Goal: Transaction & Acquisition: Purchase product/service

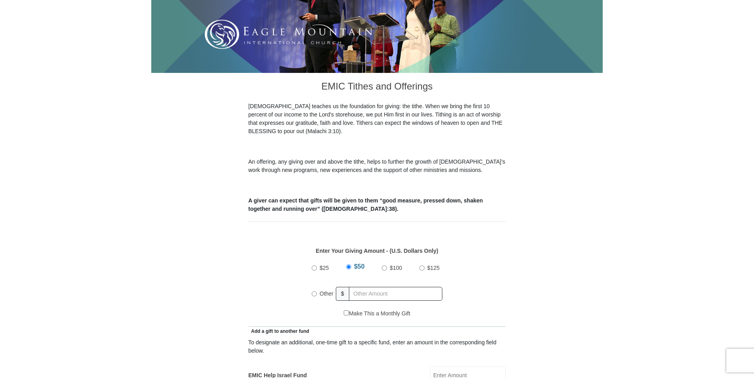
scroll to position [238, 0]
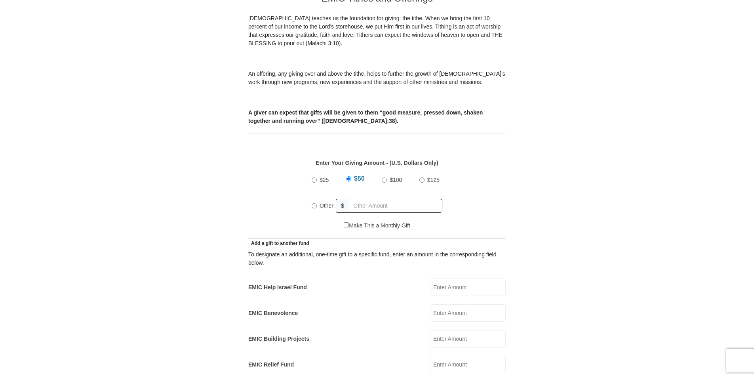
click at [315, 177] on input "$25" at bounding box center [314, 179] width 5 height 5
radio input "true"
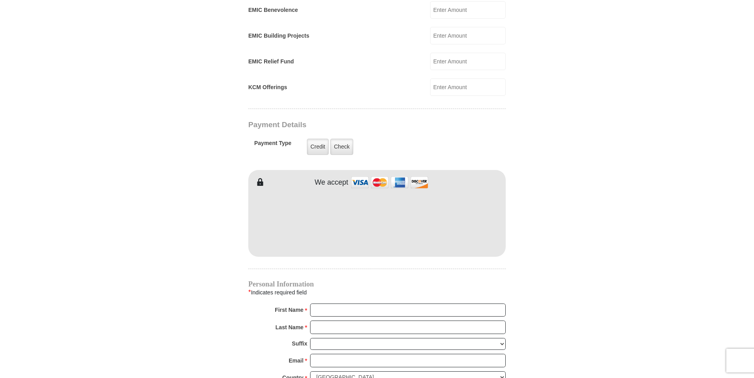
scroll to position [555, 0]
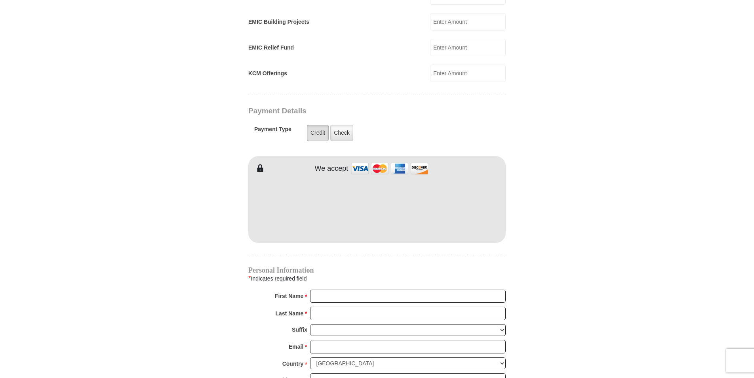
click at [315, 125] on label "Credit" at bounding box center [318, 133] width 22 height 16
click at [0, 0] on input "Credit" at bounding box center [0, 0] width 0 height 0
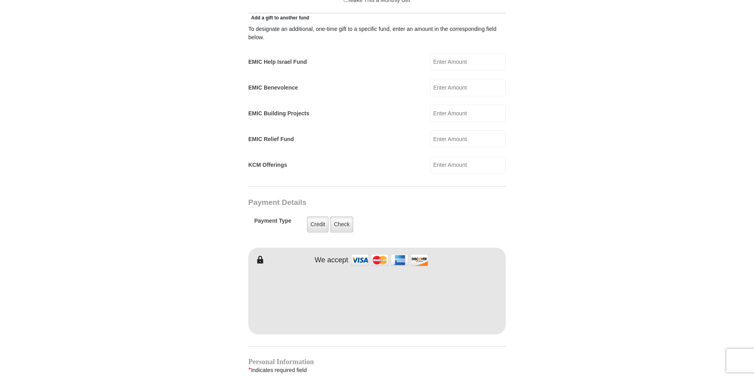
scroll to position [481, 0]
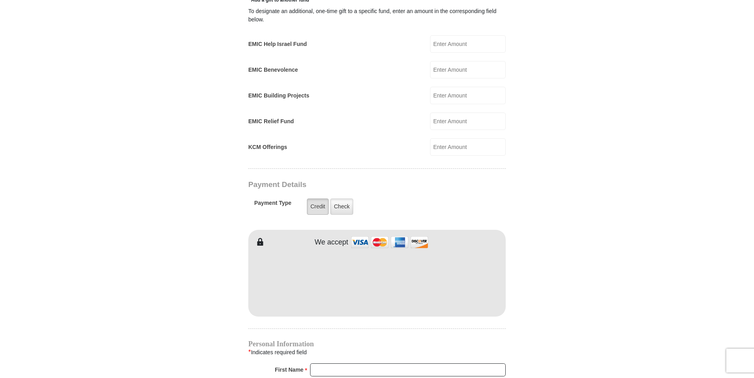
click at [315, 198] on label "Credit" at bounding box center [318, 206] width 22 height 16
click at [0, 0] on input "Credit" at bounding box center [0, 0] width 0 height 0
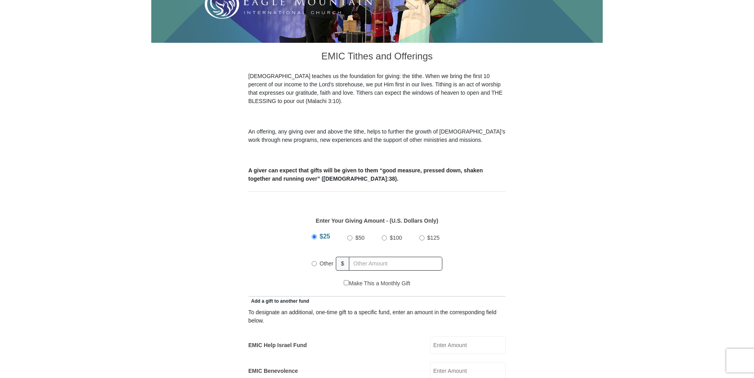
scroll to position [164, 0]
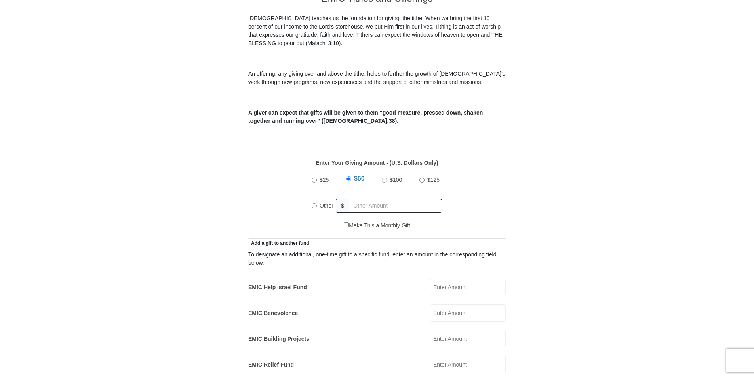
click at [316, 177] on input "$25" at bounding box center [314, 179] width 5 height 5
radio input "true"
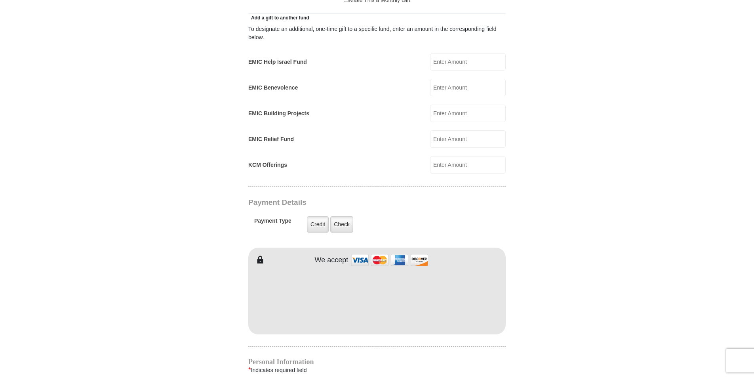
scroll to position [475, 0]
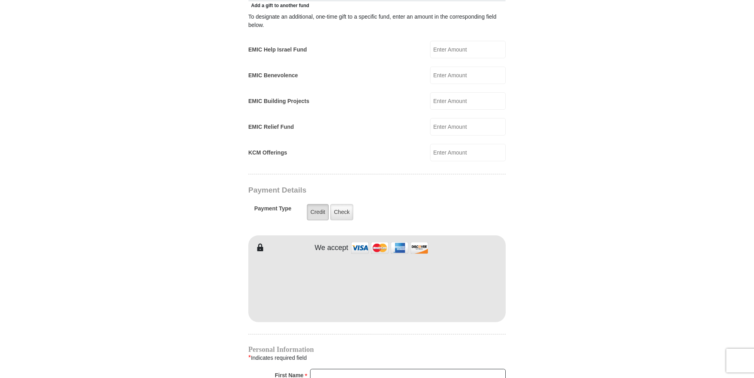
click at [322, 206] on label "Credit" at bounding box center [318, 212] width 22 height 16
click at [0, 0] on input "Credit" at bounding box center [0, 0] width 0 height 0
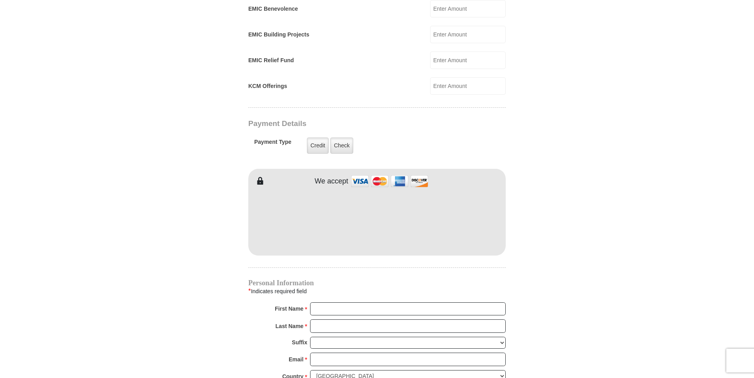
scroll to position [555, 0]
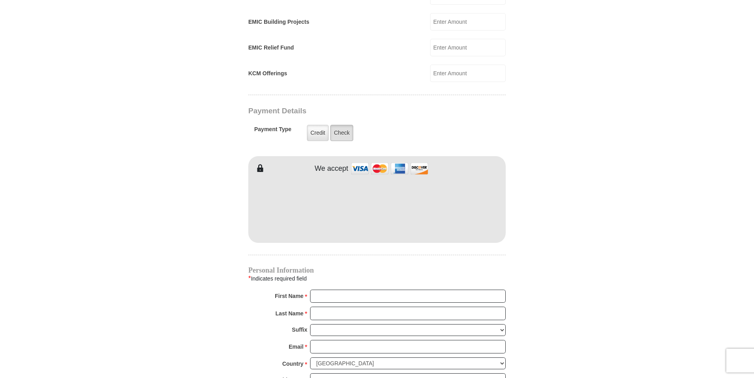
click at [345, 125] on label "Check" at bounding box center [341, 133] width 23 height 16
click at [0, 0] on input "Check" at bounding box center [0, 0] width 0 height 0
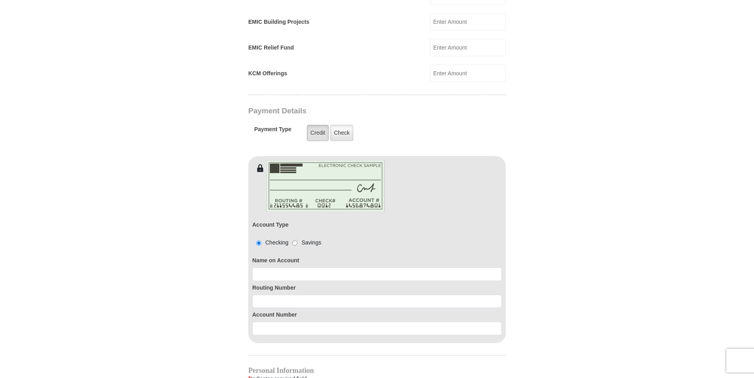
click at [316, 127] on label "Credit" at bounding box center [318, 133] width 22 height 16
click at [0, 0] on input "Credit" at bounding box center [0, 0] width 0 height 0
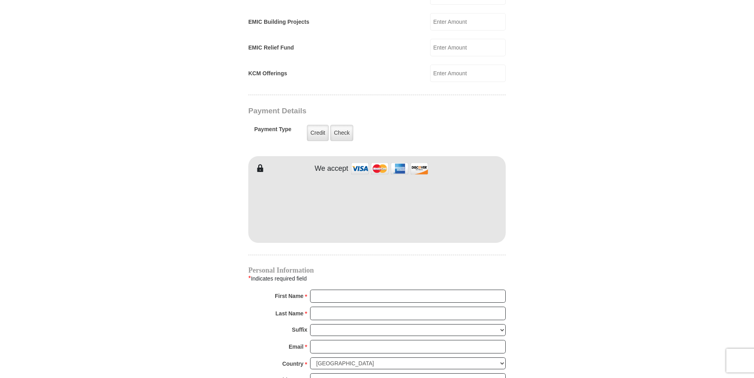
click at [575, 179] on form "Eagle Mountain International Church Online Giving Because of gifts like yours, …" at bounding box center [377, 56] width 452 height 1159
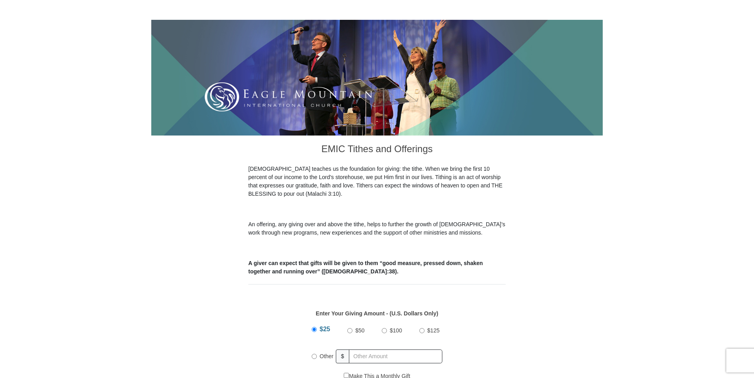
scroll to position [40, 0]
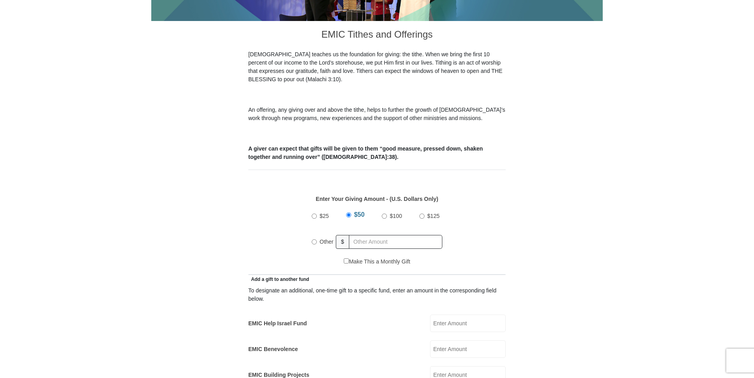
scroll to position [277, 0]
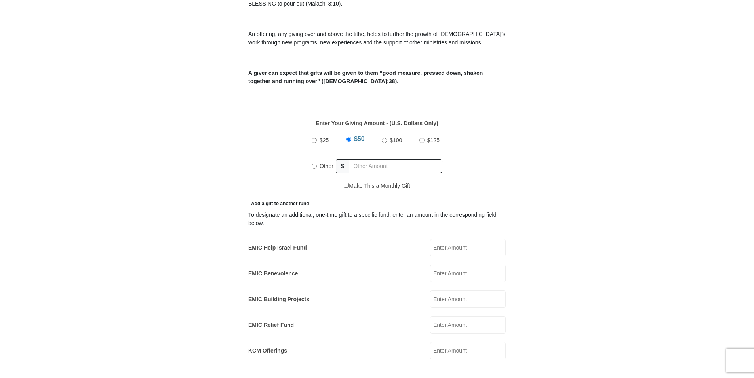
click at [316, 138] on input "$25" at bounding box center [314, 140] width 5 height 5
radio input "true"
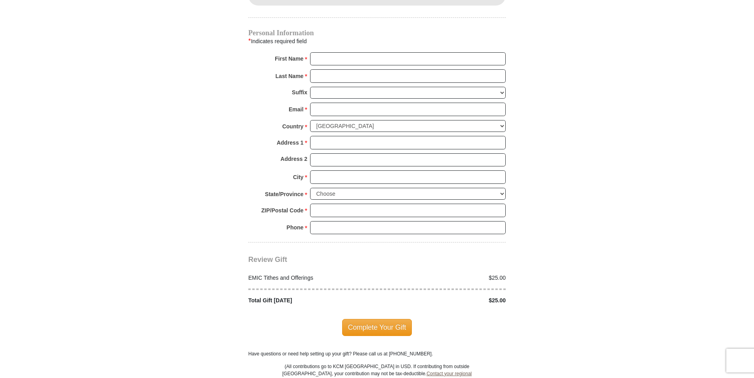
scroll to position [792, 0]
click at [318, 52] on input "First Name *" at bounding box center [408, 58] width 196 height 13
type input "Brenda"
type input "Boudreau"
type input "222 County Rd 484"
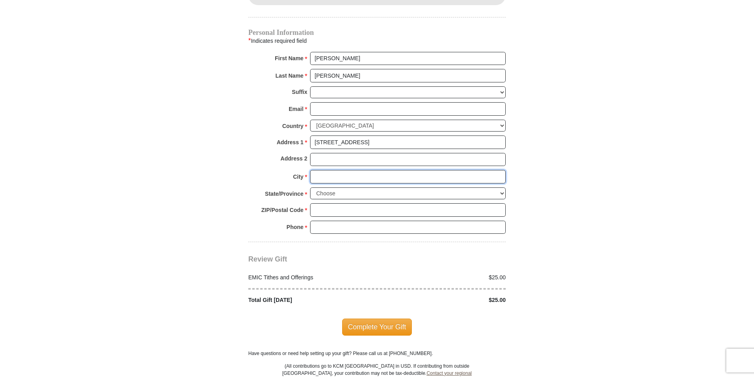
type input "Stephenville"
select select "TX"
type input "76401"
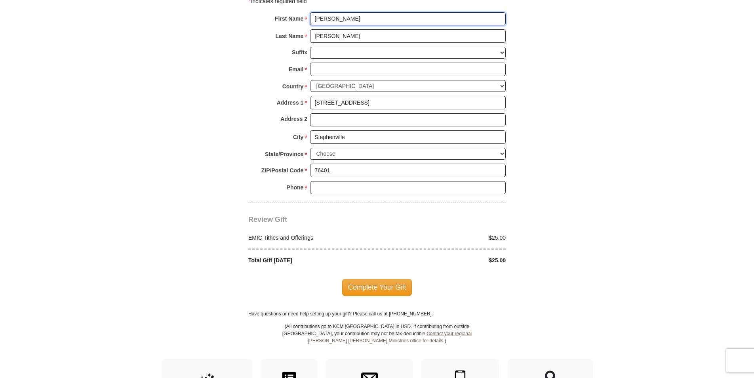
scroll to position [872, 0]
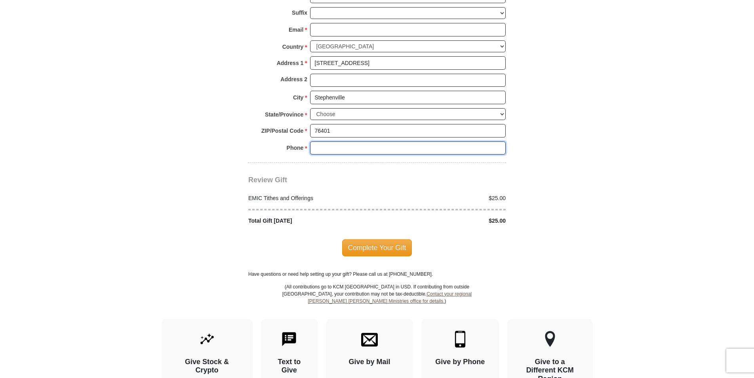
click at [315, 141] on input "Phone * *" at bounding box center [408, 147] width 196 height 13
type input "2547173921"
click at [363, 239] on span "Complete Your Gift" at bounding box center [377, 247] width 70 height 17
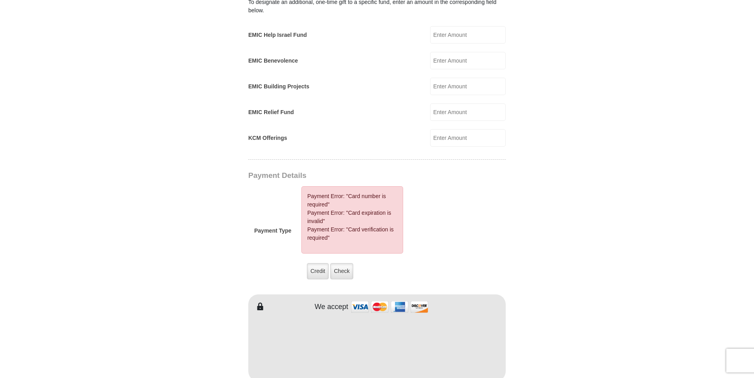
scroll to position [488, 0]
click at [314, 265] on label "Credit" at bounding box center [318, 273] width 22 height 16
click at [0, 0] on input "Credit" at bounding box center [0, 0] width 0 height 0
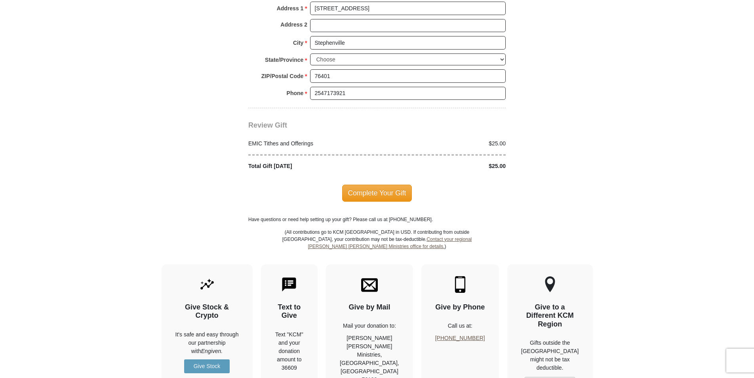
scroll to position [1004, 0]
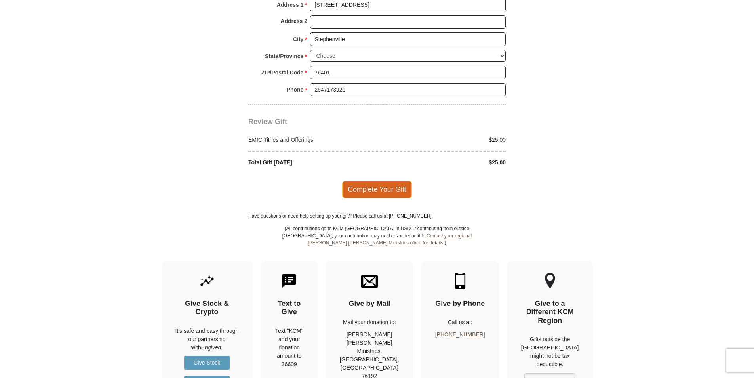
click at [365, 181] on span "Complete Your Gift" at bounding box center [377, 189] width 70 height 17
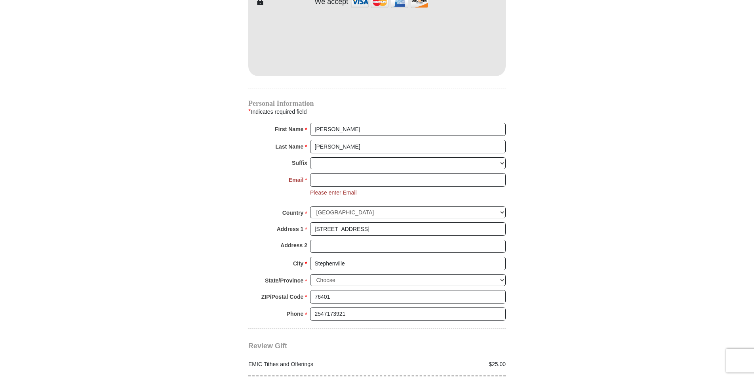
scroll to position [720, 0]
click at [313, 174] on input "Email *" at bounding box center [408, 180] width 196 height 13
type input "brendab113054@gmail.com"
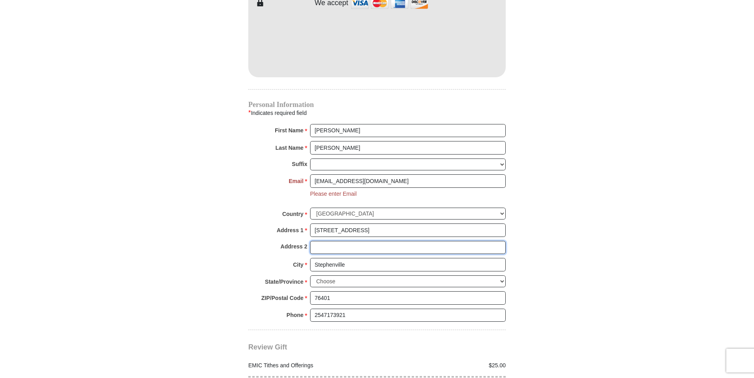
type input "222 County Rd 484"
radio input "true"
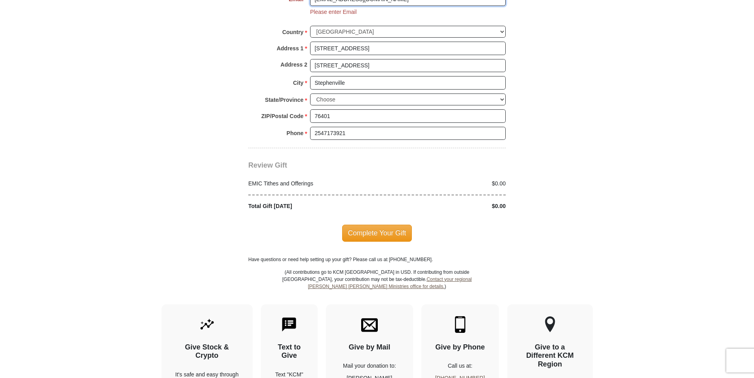
scroll to position [958, 0]
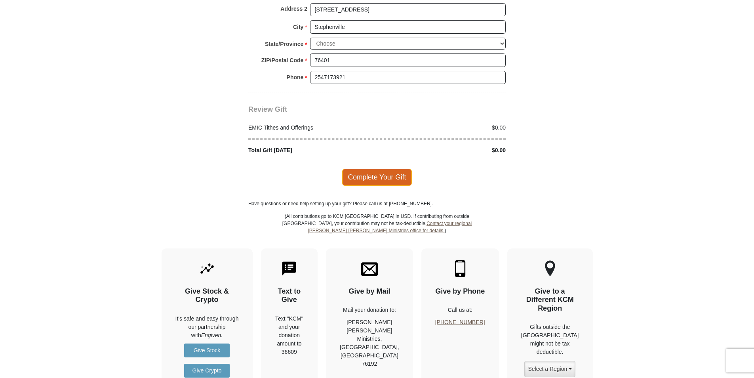
click at [391, 170] on span "Complete Your Gift" at bounding box center [377, 177] width 70 height 17
click at [0, 0] on div at bounding box center [0, 0] width 0 height 0
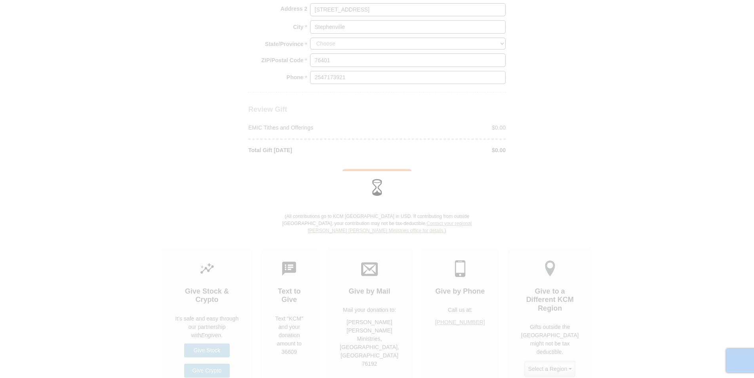
click at [391, 170] on div at bounding box center [377, 189] width 754 height 378
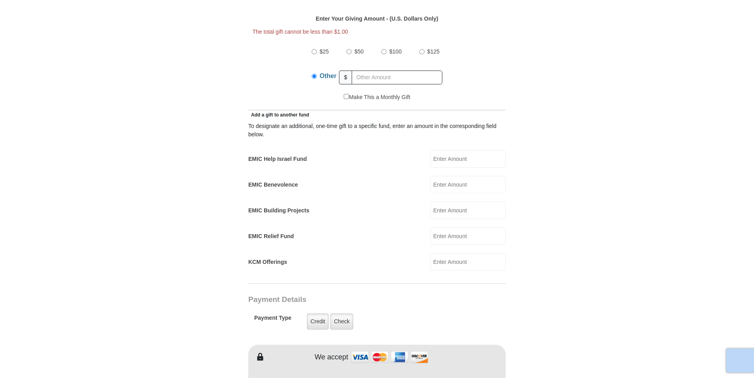
scroll to position [380, 0]
click at [315, 51] on input "$25" at bounding box center [314, 53] width 5 height 5
radio input "true"
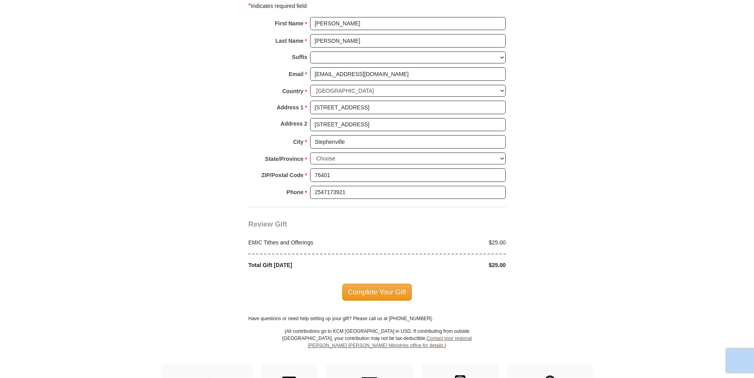
scroll to position [895, 0]
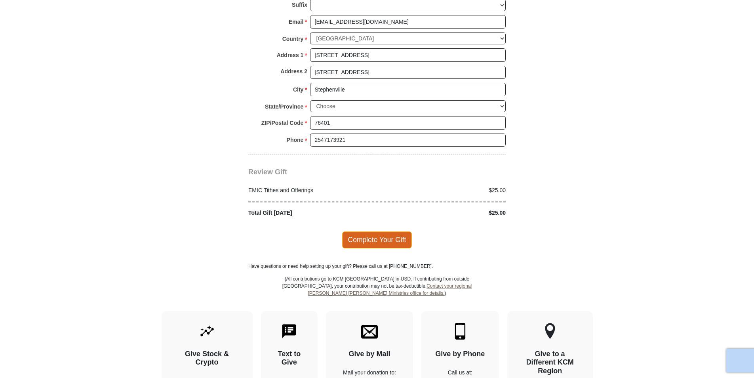
click at [386, 231] on span "Complete Your Gift" at bounding box center [377, 239] width 70 height 17
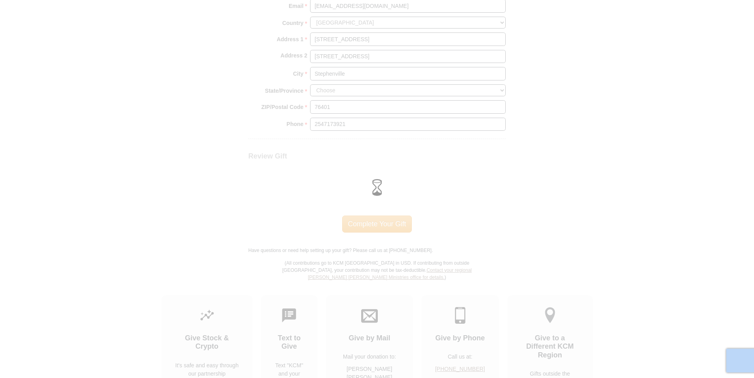
scroll to position [880, 0]
